Goal: Task Accomplishment & Management: Complete application form

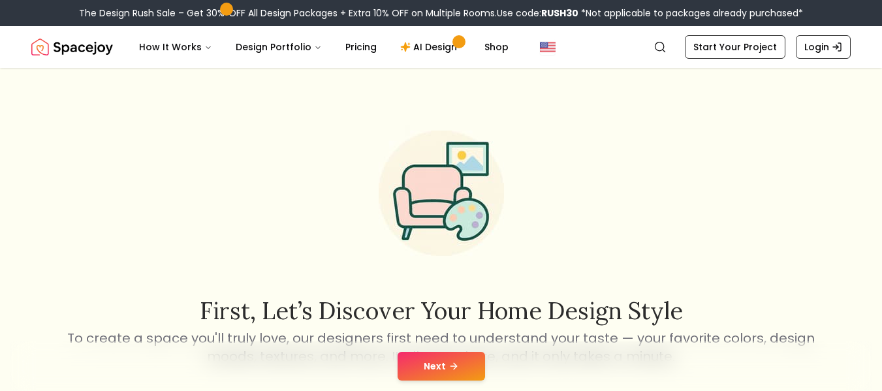
click at [411, 353] on button "Next" at bounding box center [442, 366] width 88 height 29
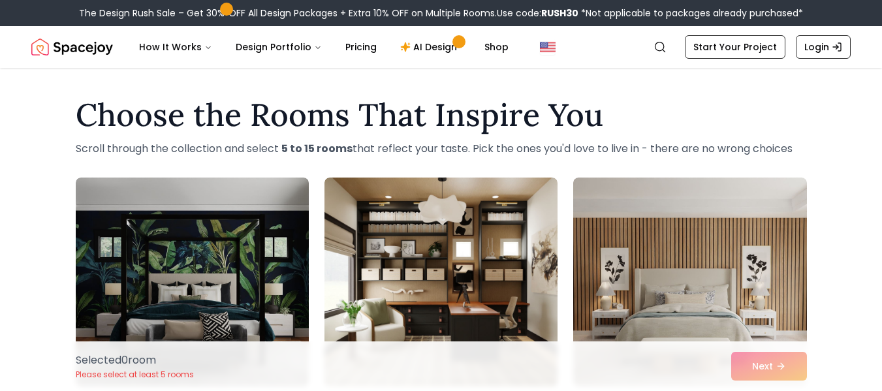
click at [464, 141] on p "Scroll through the collection and select 5 to 15 rooms that reflect your taste.…" at bounding box center [441, 149] width 731 height 16
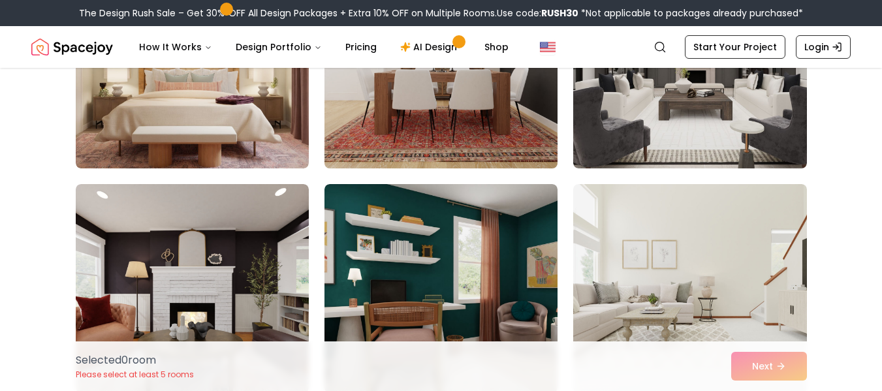
scroll to position [444, 0]
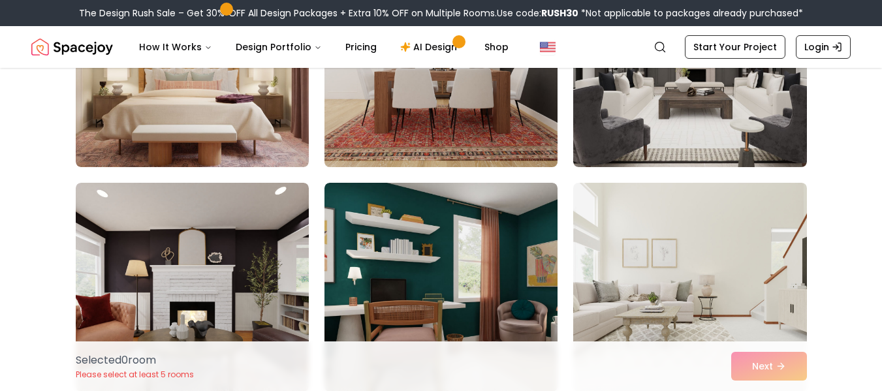
click at [464, 142] on img at bounding box center [441, 62] width 245 height 219
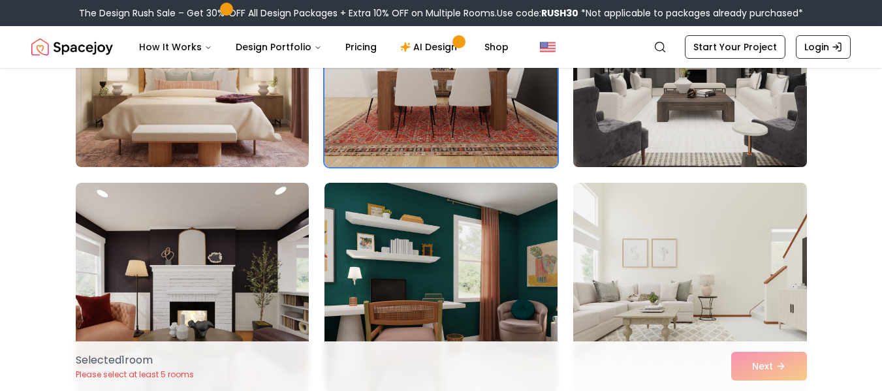
click at [631, 142] on img at bounding box center [689, 62] width 245 height 219
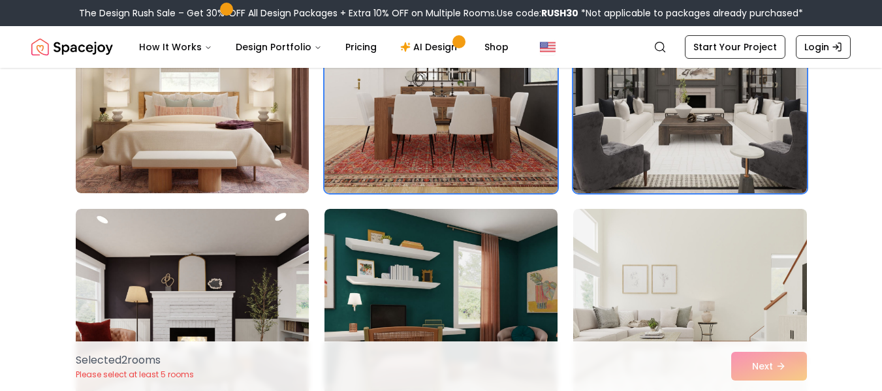
scroll to position [313, 0]
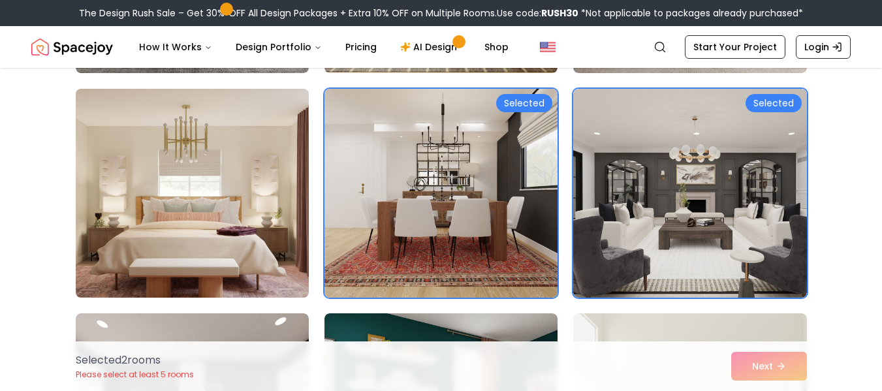
click at [210, 226] on img at bounding box center [192, 193] width 245 height 219
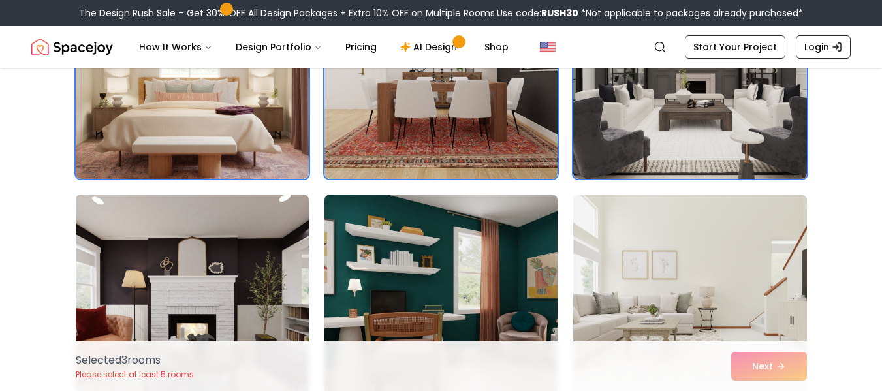
scroll to position [470, 0]
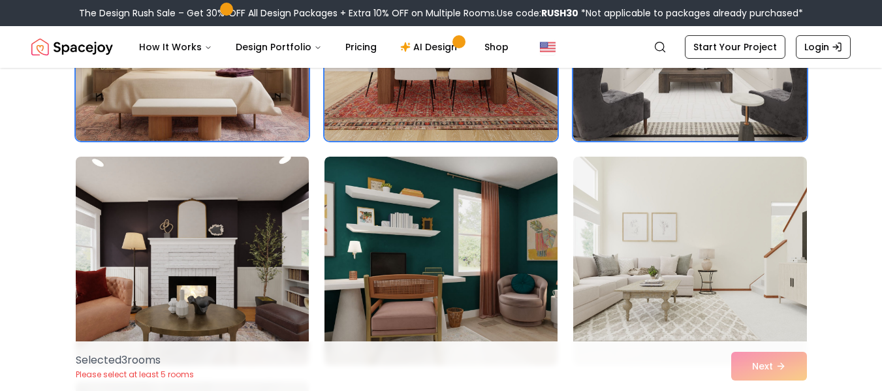
click at [247, 248] on img at bounding box center [192, 261] width 245 height 219
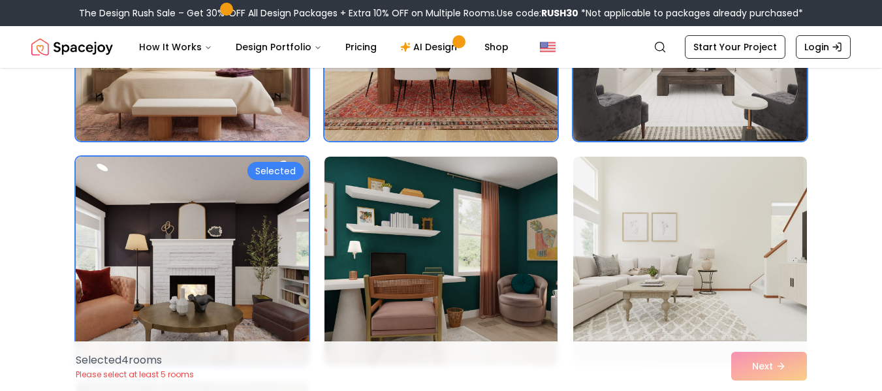
click at [622, 112] on img at bounding box center [689, 36] width 245 height 219
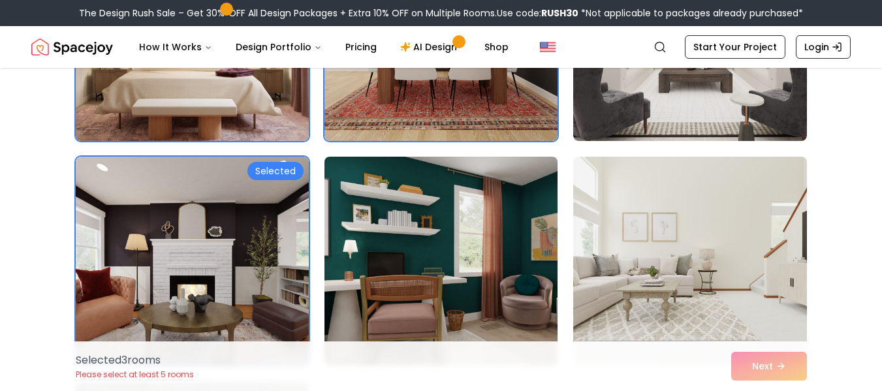
click at [518, 224] on img at bounding box center [441, 261] width 245 height 219
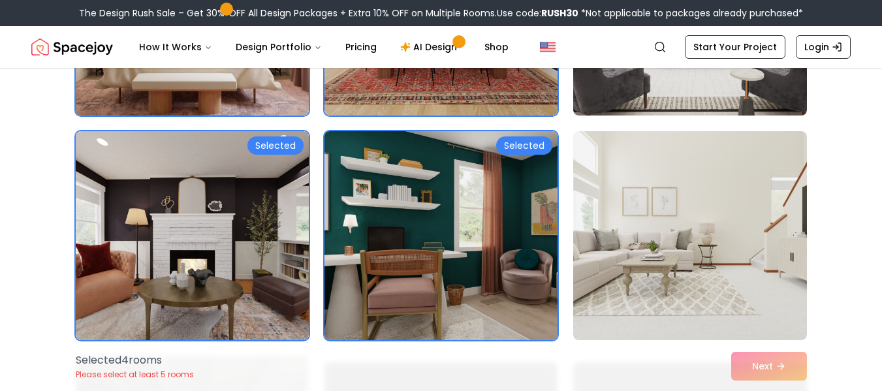
scroll to position [496, 0]
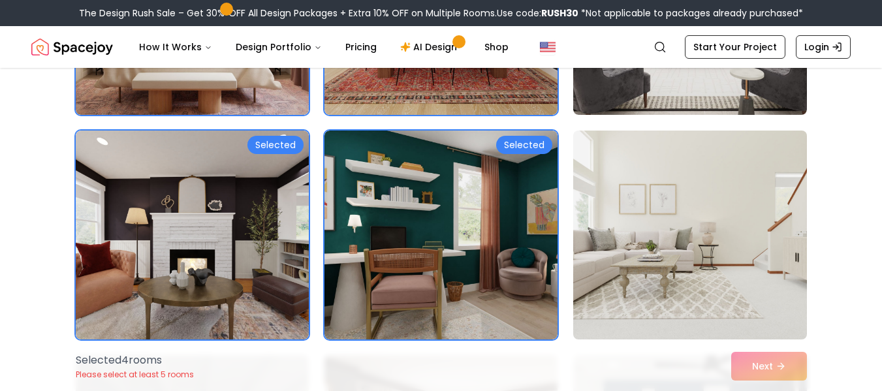
click at [682, 238] on img at bounding box center [689, 234] width 245 height 219
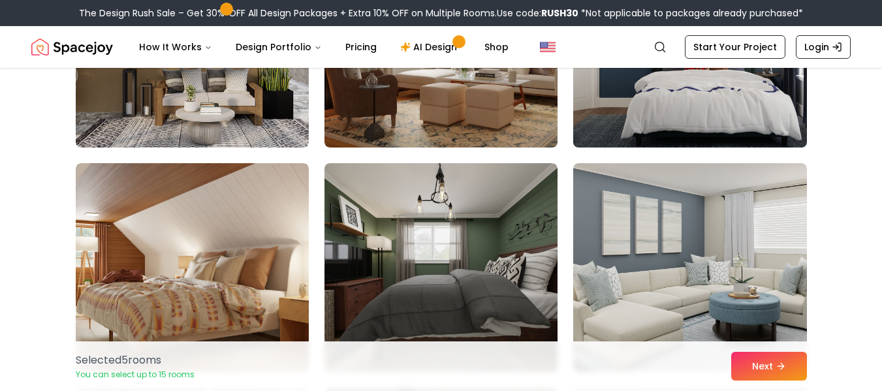
scroll to position [888, 0]
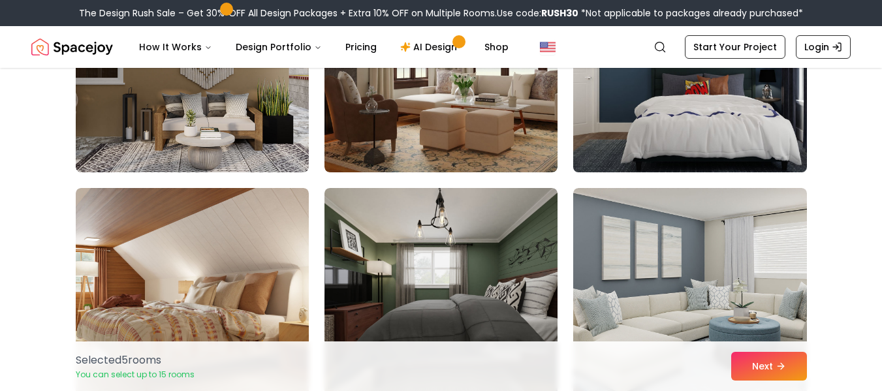
click at [662, 107] on img at bounding box center [689, 67] width 245 height 219
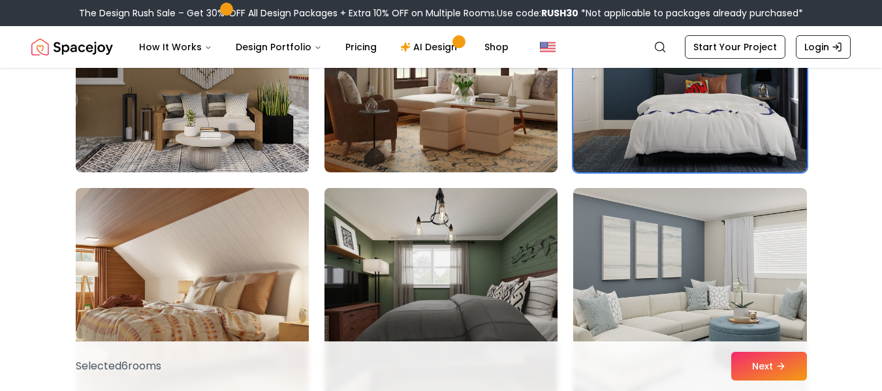
click at [500, 222] on img at bounding box center [441, 292] width 245 height 219
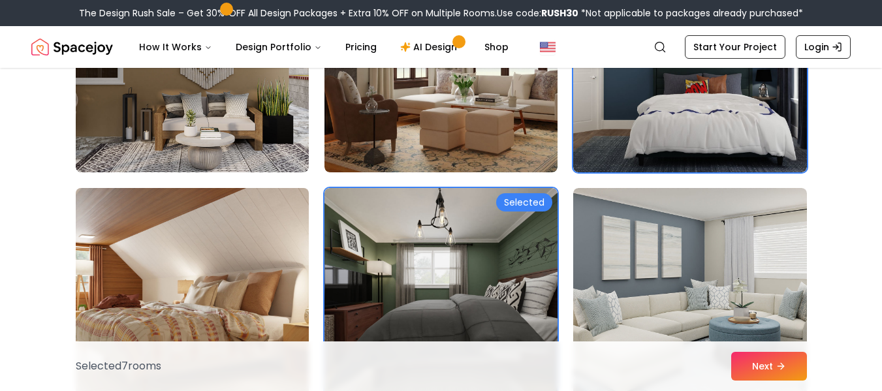
click at [272, 241] on img at bounding box center [192, 292] width 245 height 219
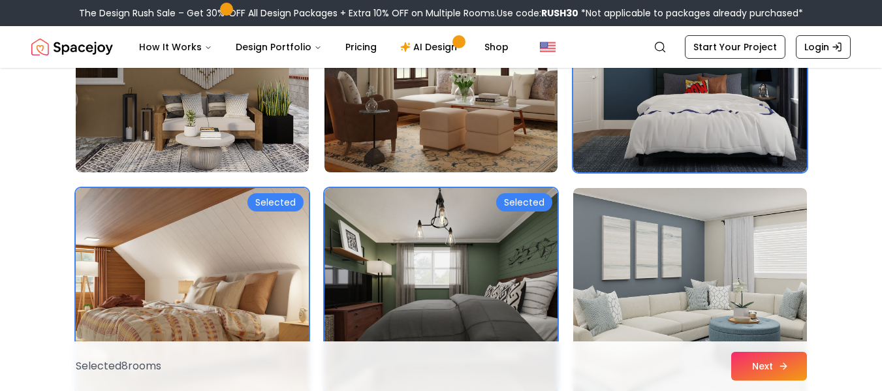
click at [772, 367] on button "Next" at bounding box center [769, 366] width 76 height 29
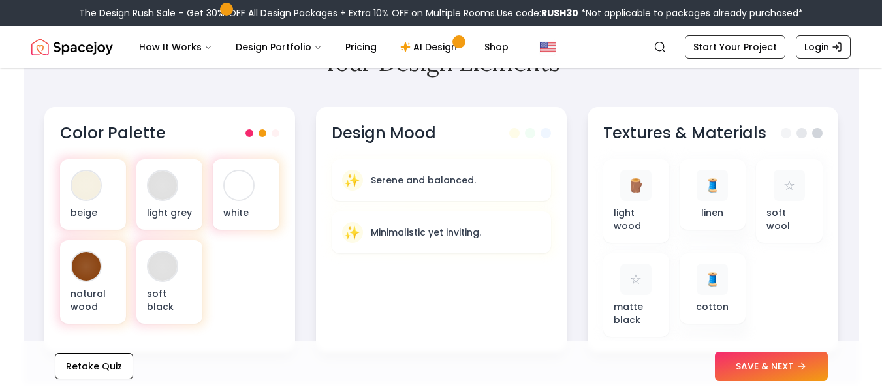
scroll to position [470, 0]
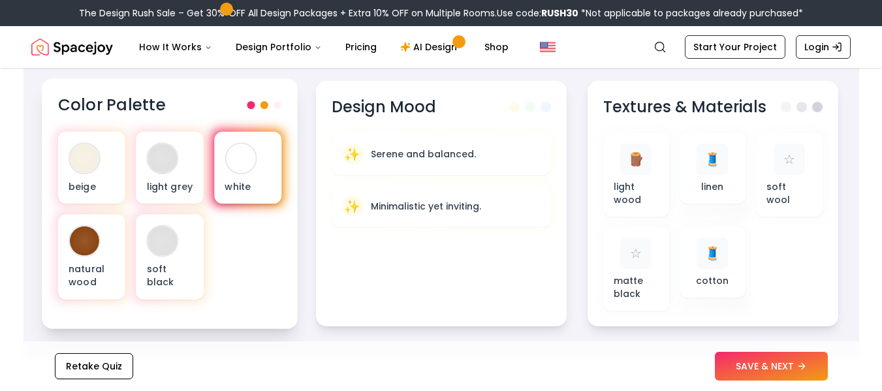
click at [237, 201] on div "white" at bounding box center [247, 168] width 67 height 72
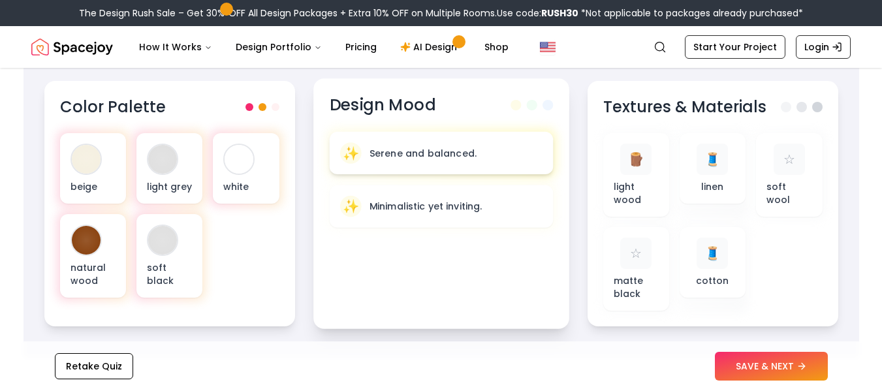
click at [424, 158] on p "Serene and balanced." at bounding box center [422, 152] width 107 height 13
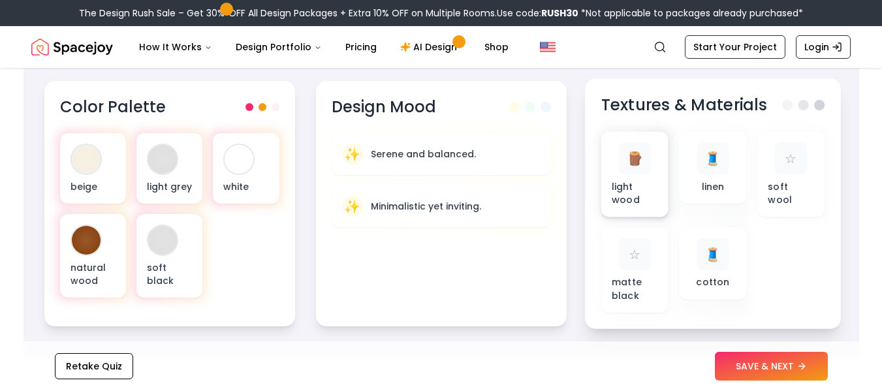
click at [635, 188] on p "light wood" at bounding box center [634, 193] width 46 height 27
click at [741, 366] on button "SAVE & NEXT" at bounding box center [771, 366] width 113 height 29
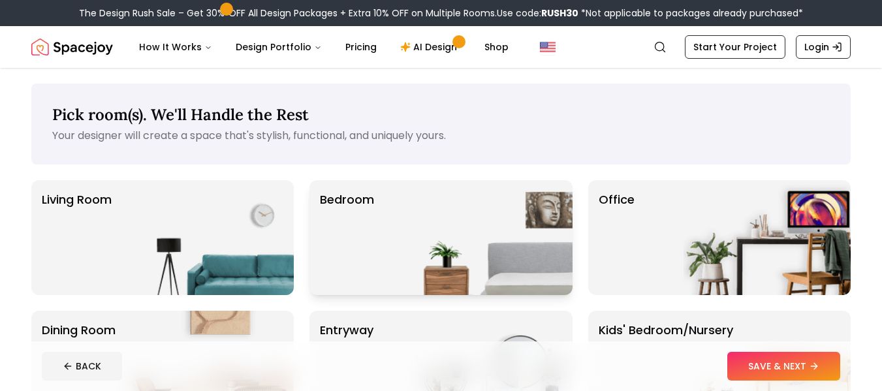
click at [462, 212] on img at bounding box center [489, 237] width 167 height 115
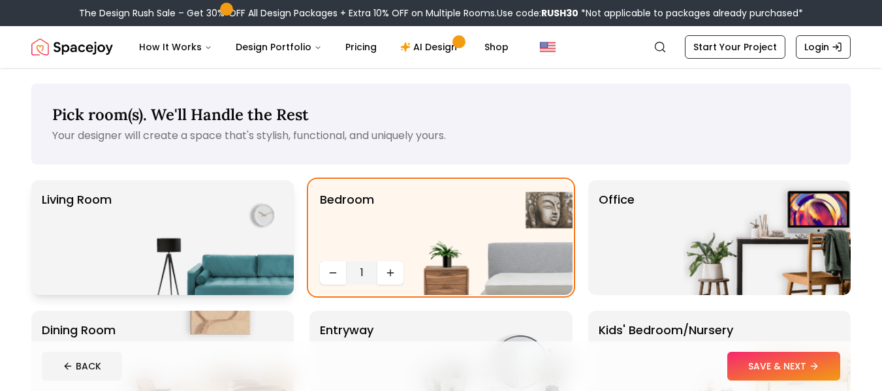
click at [223, 237] on img at bounding box center [210, 237] width 167 height 115
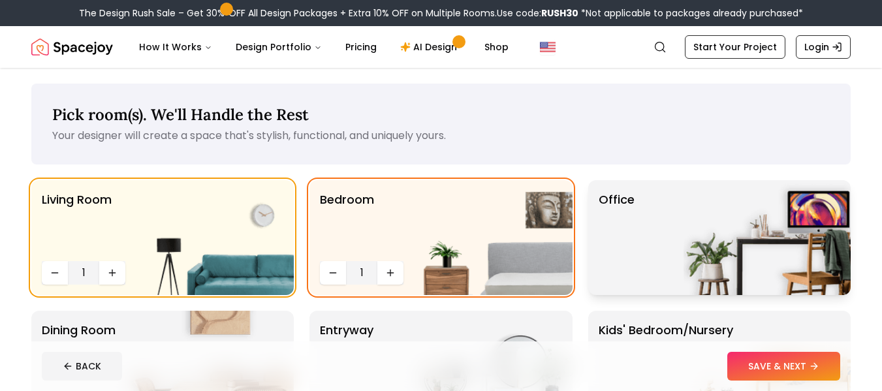
click at [646, 231] on div "Office" at bounding box center [719, 237] width 263 height 115
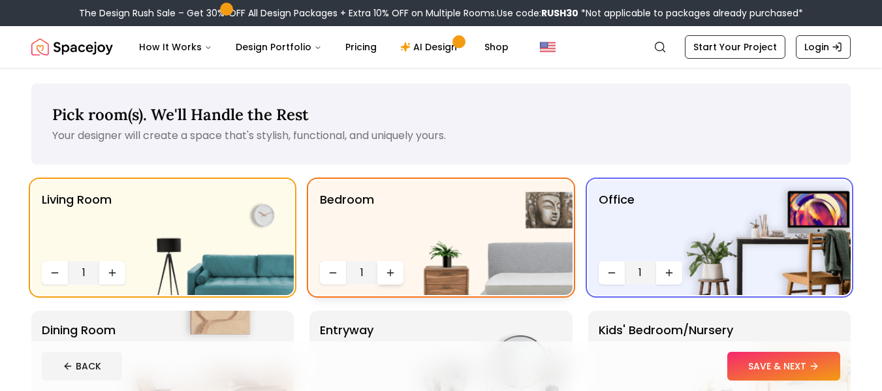
click at [389, 269] on icon "Increase quantity" at bounding box center [390, 273] width 10 height 10
click at [114, 276] on icon "Increase quantity" at bounding box center [112, 273] width 10 height 10
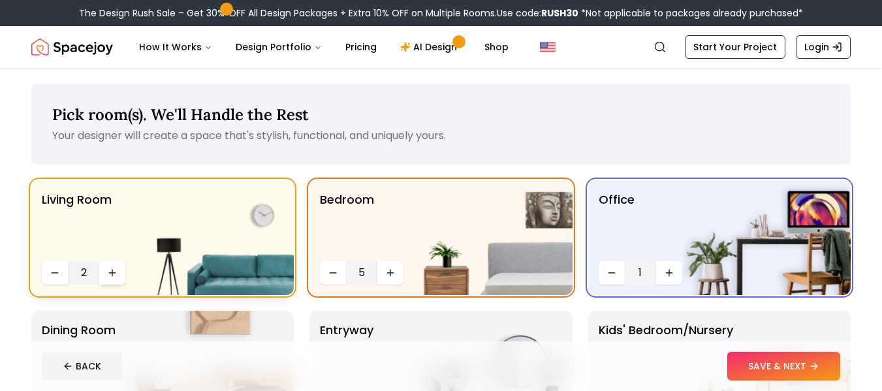
click at [114, 276] on icon "Increase quantity" at bounding box center [112, 273] width 10 height 10
click at [55, 278] on icon "Decrease quantity" at bounding box center [55, 273] width 10 height 10
click at [367, 152] on div "Pick room(s). We'll Handle the Rest Your designer will create a space that's st…" at bounding box center [441, 124] width 820 height 81
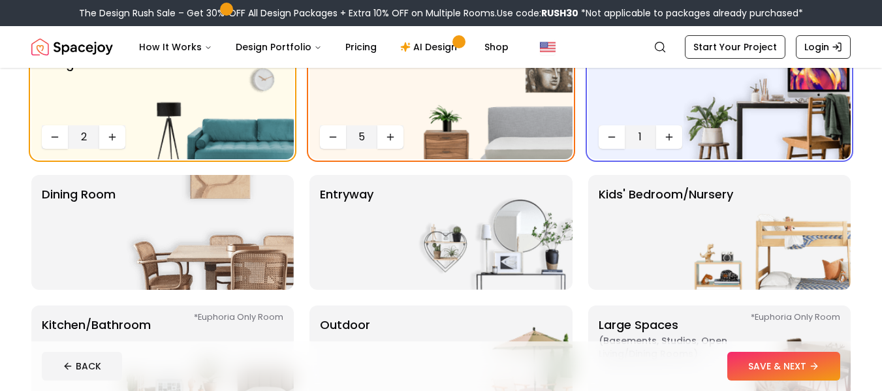
scroll to position [183, 0]
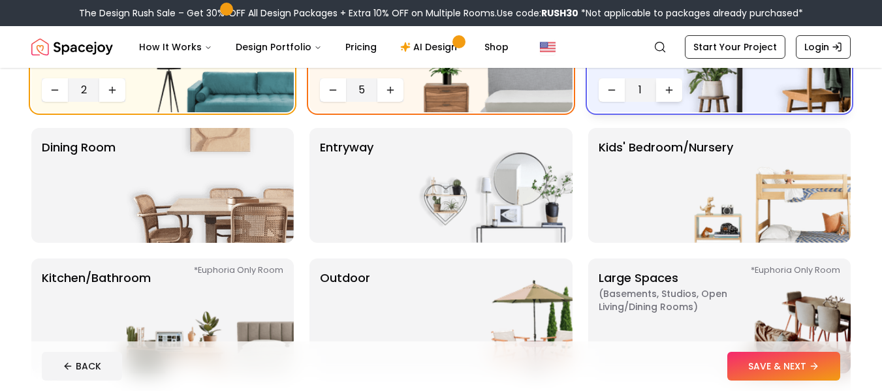
click at [675, 92] on button "Increase quantity" at bounding box center [669, 90] width 26 height 24
click at [140, 184] on img at bounding box center [210, 185] width 167 height 115
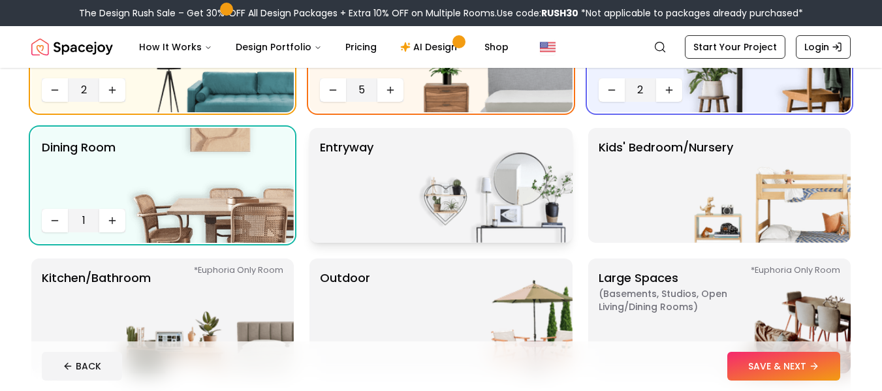
click at [357, 199] on p "entryway" at bounding box center [347, 185] width 54 height 94
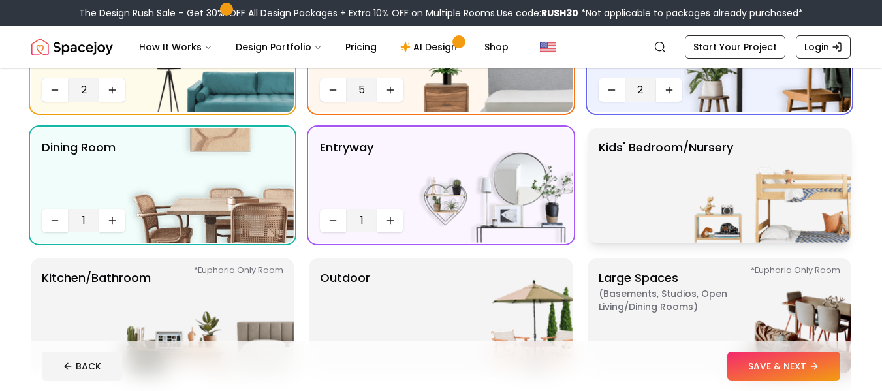
click at [621, 208] on p "Kids' Bedroom/Nursery" at bounding box center [666, 185] width 135 height 94
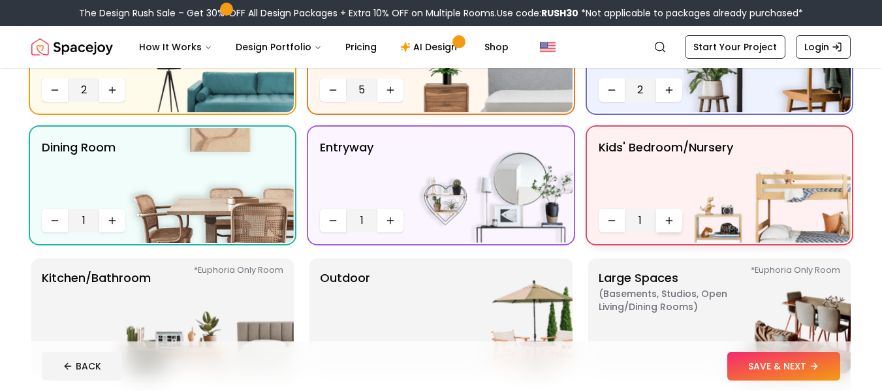
click at [658, 219] on button "Increase quantity" at bounding box center [669, 221] width 26 height 24
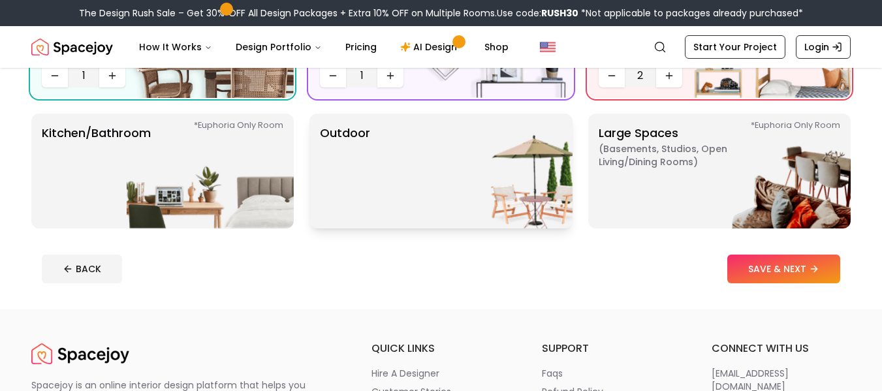
scroll to position [340, 0]
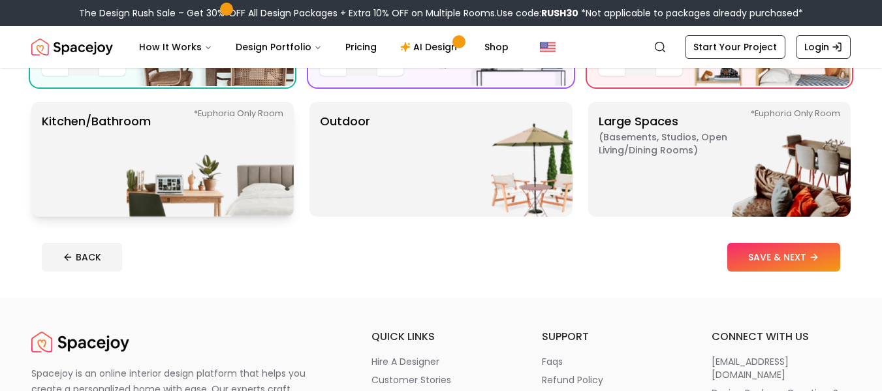
click at [189, 161] on img at bounding box center [210, 159] width 167 height 115
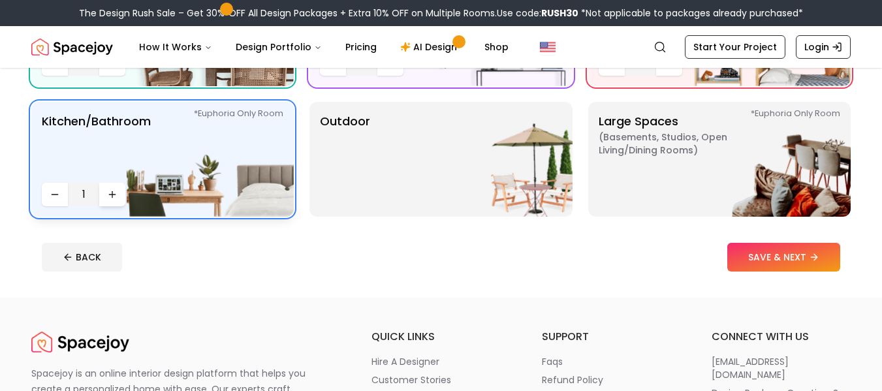
click at [121, 192] on button "Increase quantity" at bounding box center [112, 195] width 26 height 24
click at [359, 177] on p "Outdoor" at bounding box center [345, 159] width 50 height 94
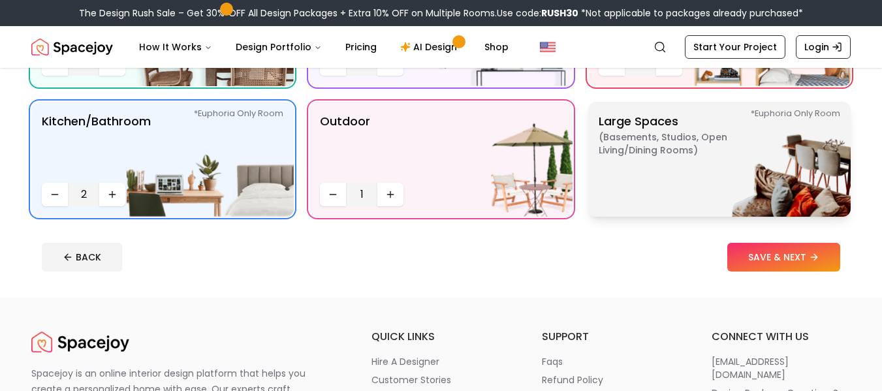
click at [607, 185] on p "Large Spaces ( Basements, Studios, Open living/dining rooms ) *Euphoria Only Ro…" at bounding box center [680, 159] width 163 height 94
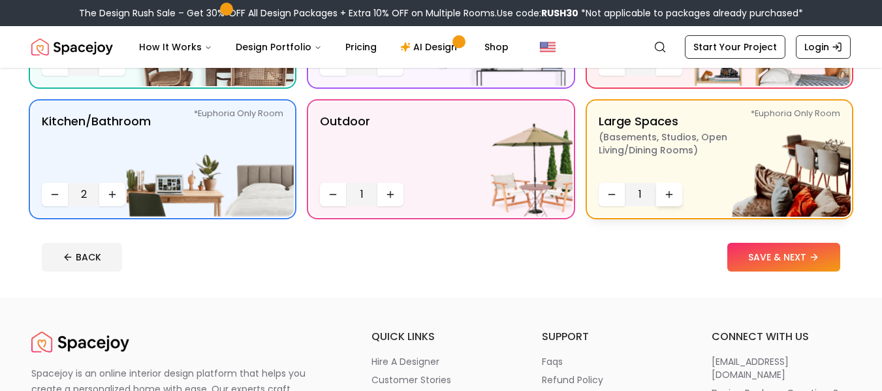
click at [677, 200] on button "Increase quantity" at bounding box center [669, 195] width 26 height 24
click at [667, 194] on icon "Increase quantity" at bounding box center [669, 194] width 10 height 10
click at [724, 248] on div "BACK SAVE & NEXT" at bounding box center [441, 257] width 799 height 29
click at [741, 258] on button "SAVE & NEXT" at bounding box center [783, 257] width 113 height 29
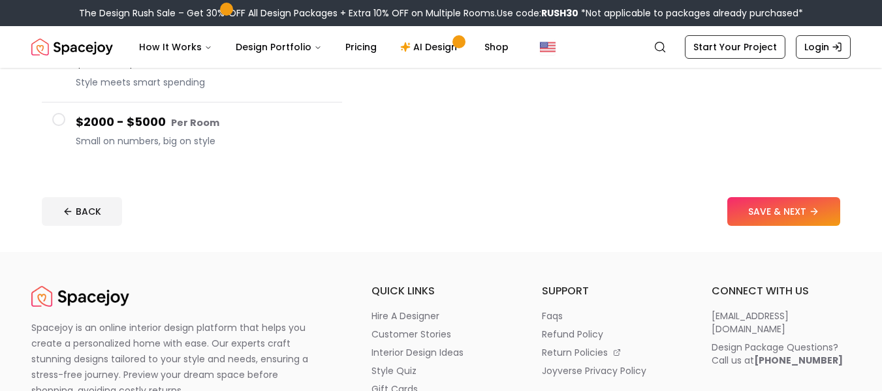
scroll to position [366, 0]
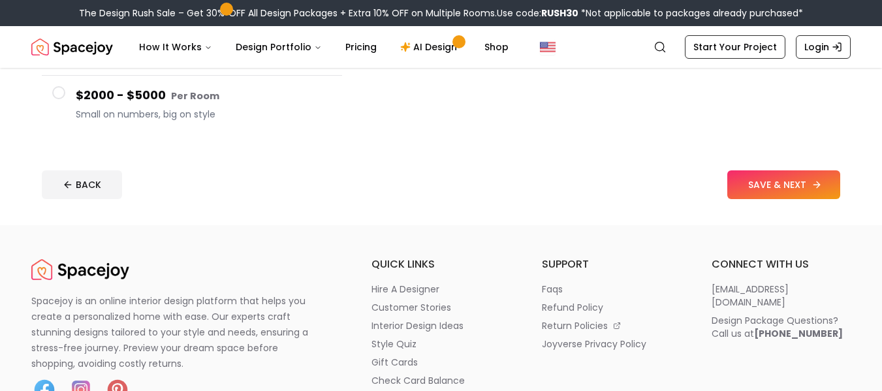
click at [789, 189] on button "SAVE & NEXT" at bounding box center [783, 184] width 113 height 29
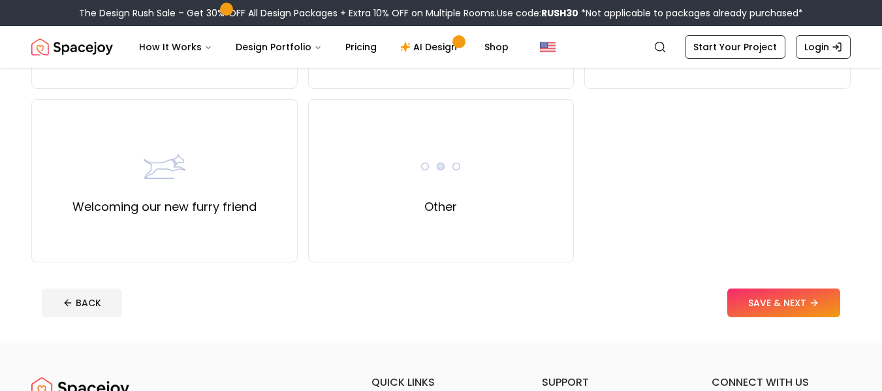
scroll to position [679, 0]
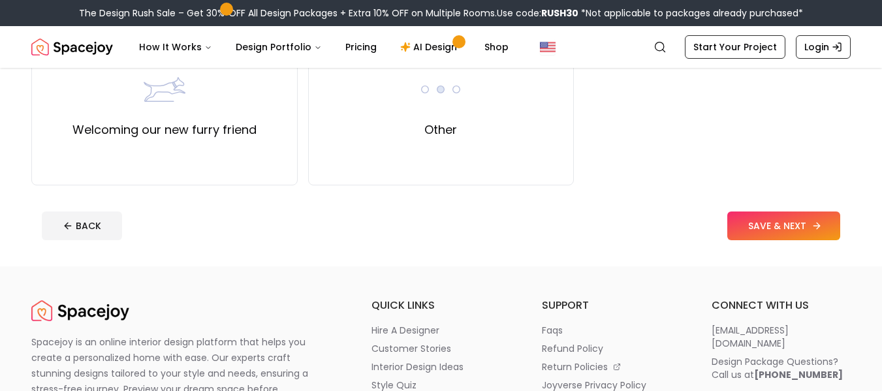
click at [782, 221] on button "SAVE & NEXT" at bounding box center [783, 226] width 113 height 29
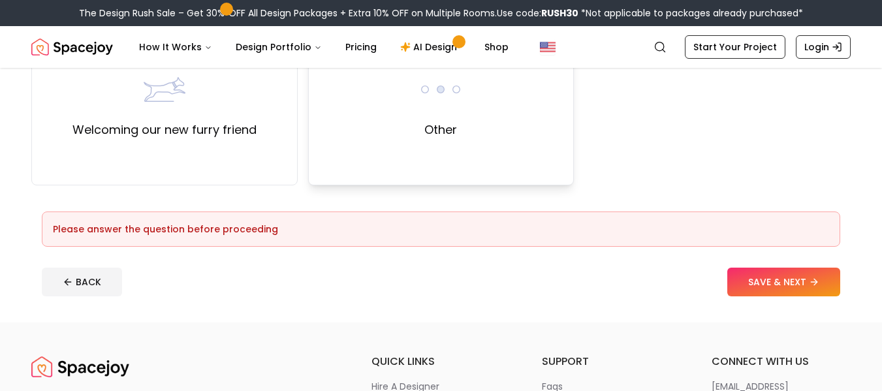
click at [503, 135] on div "Other" at bounding box center [441, 103] width 266 height 163
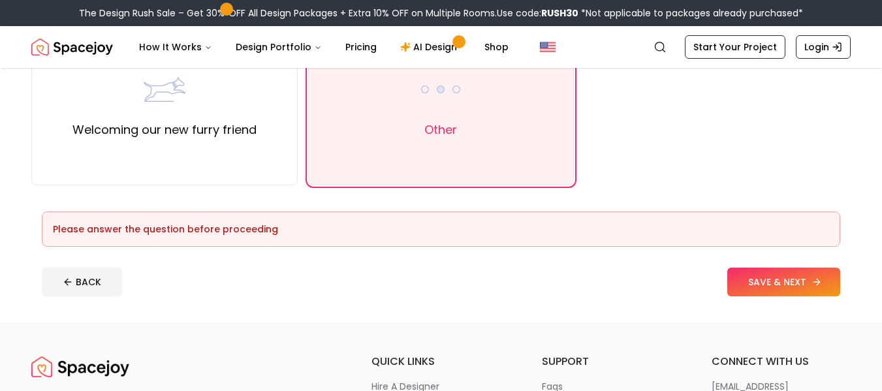
click at [750, 276] on button "SAVE & NEXT" at bounding box center [783, 282] width 113 height 29
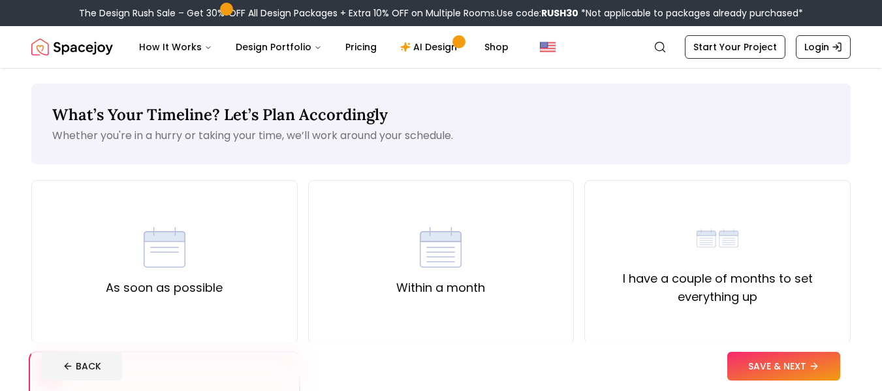
click at [528, 150] on div "What’s Your Timeline? Let’s Plan Accordingly Whether you're in a hurry or takin…" at bounding box center [441, 124] width 820 height 81
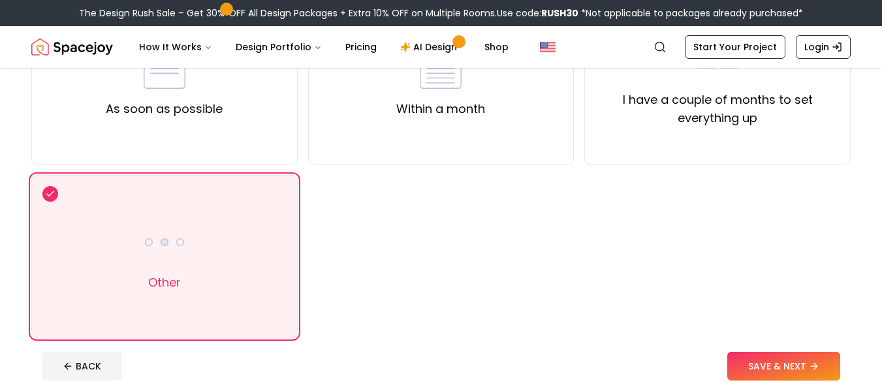
scroll to position [209, 0]
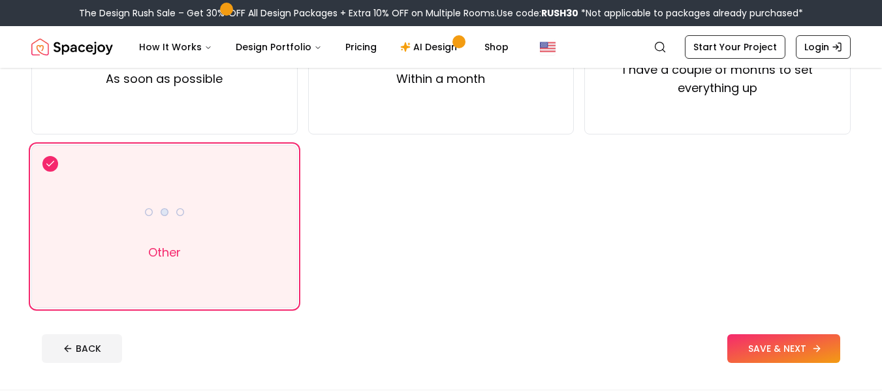
click at [759, 337] on button "SAVE & NEXT" at bounding box center [783, 348] width 113 height 29
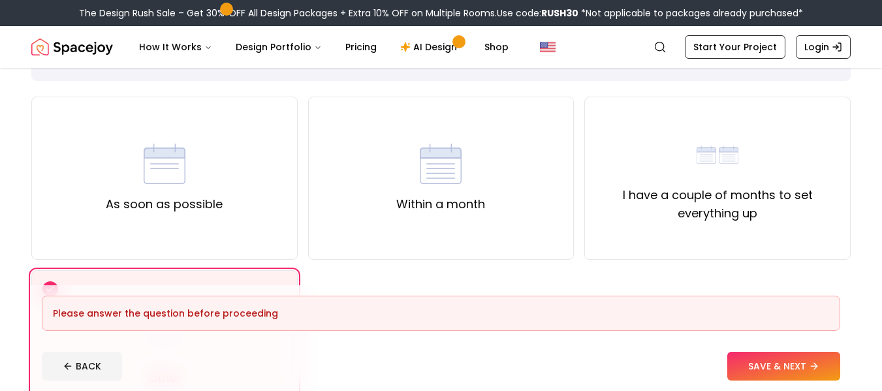
scroll to position [78, 0]
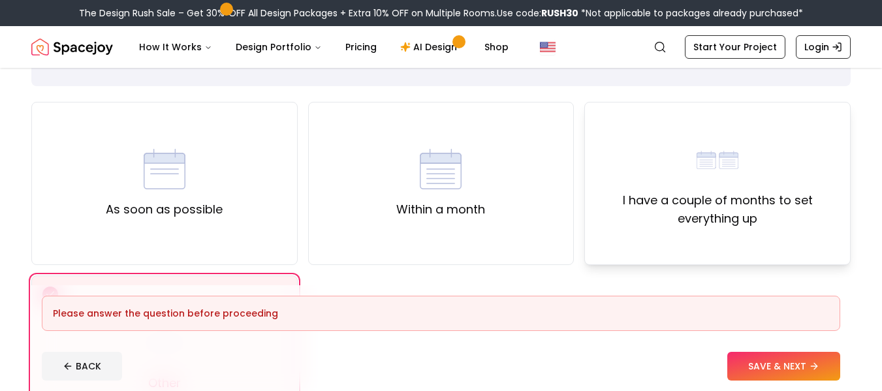
click at [704, 202] on label "I have a couple of months to set everything up" at bounding box center [718, 209] width 244 height 37
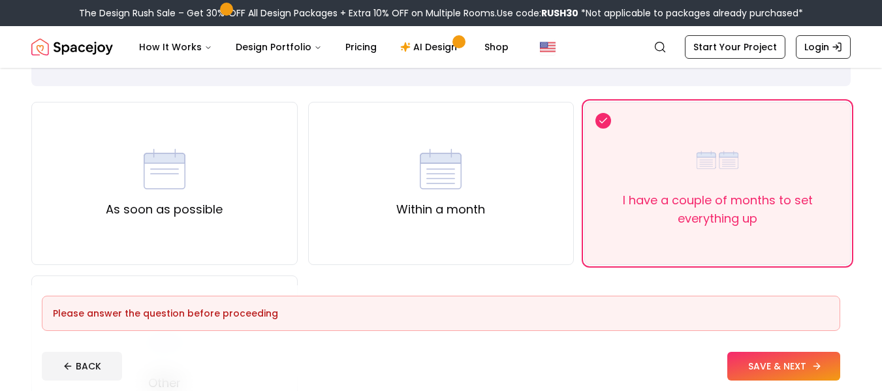
click at [766, 366] on button "SAVE & NEXT" at bounding box center [783, 366] width 113 height 29
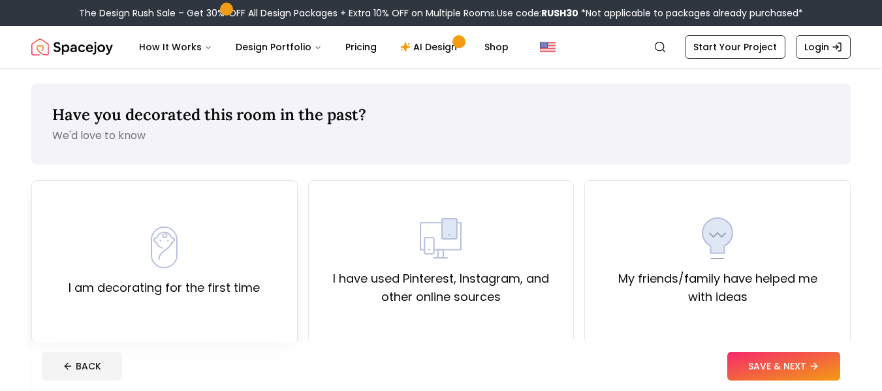
click at [263, 232] on div "I am decorating for the first time" at bounding box center [164, 261] width 266 height 163
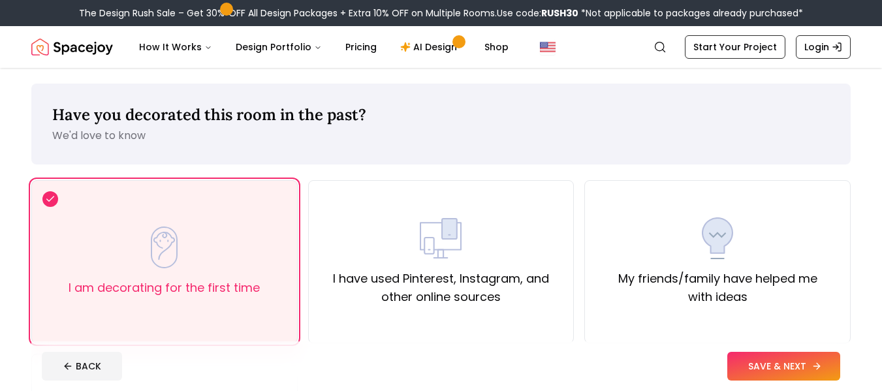
click at [752, 366] on button "SAVE & NEXT" at bounding box center [783, 366] width 113 height 29
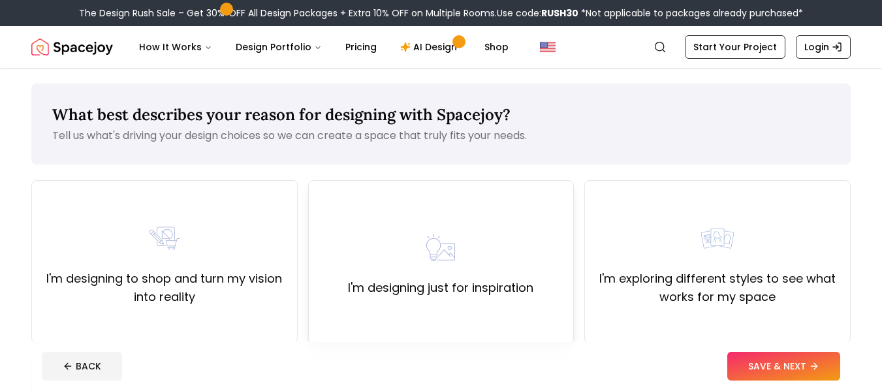
click at [534, 253] on div "I'm designing just for inspiration" at bounding box center [441, 261] width 266 height 163
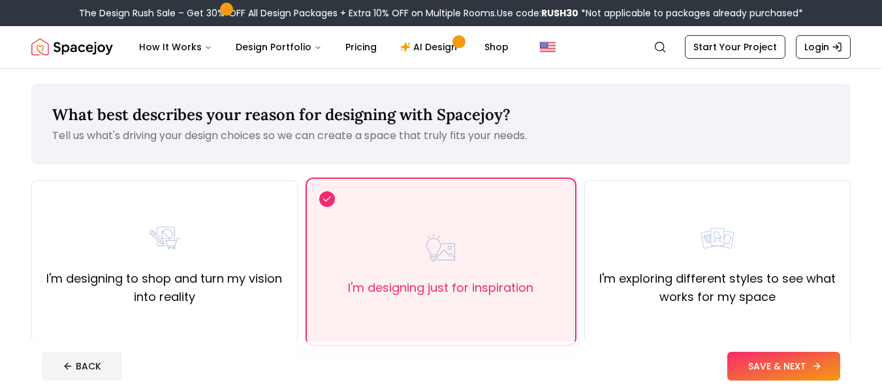
click at [748, 372] on button "SAVE & NEXT" at bounding box center [783, 366] width 113 height 29
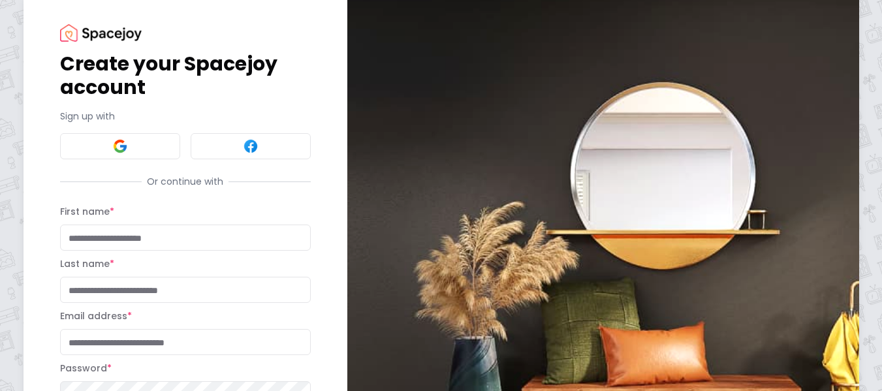
scroll to position [26, 0]
